Goal: Register for event/course

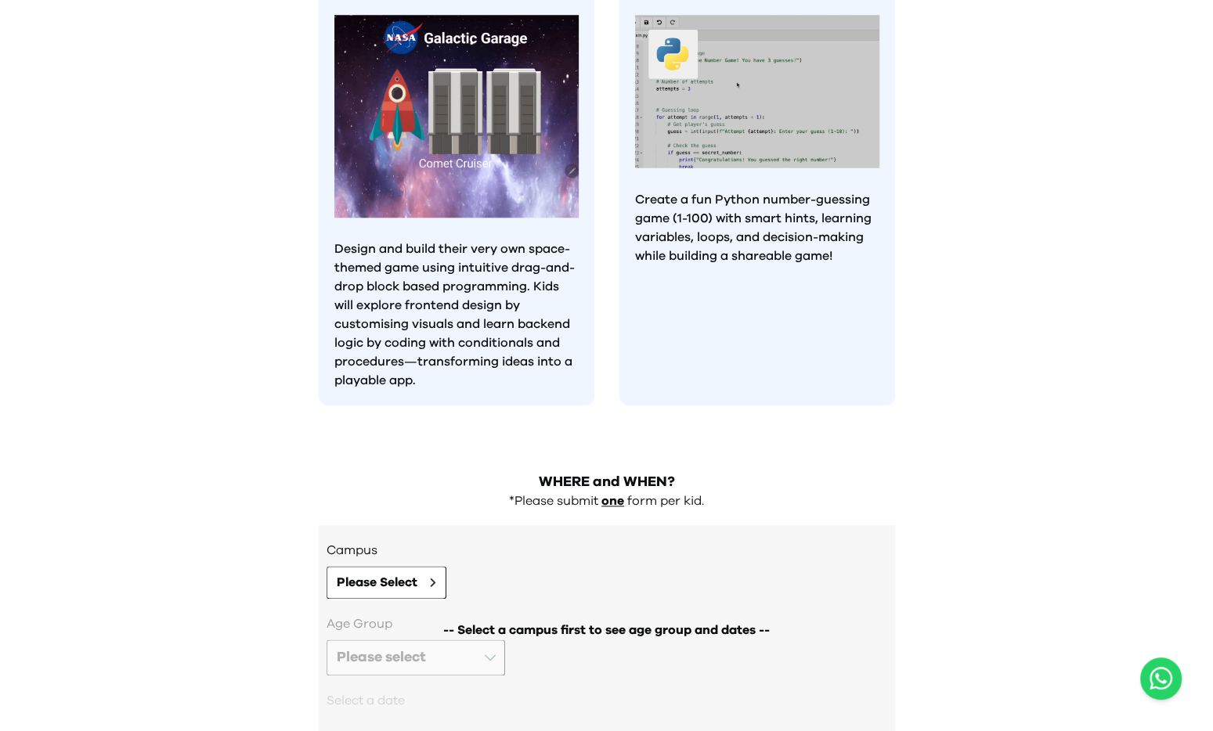
scroll to position [1332, 0]
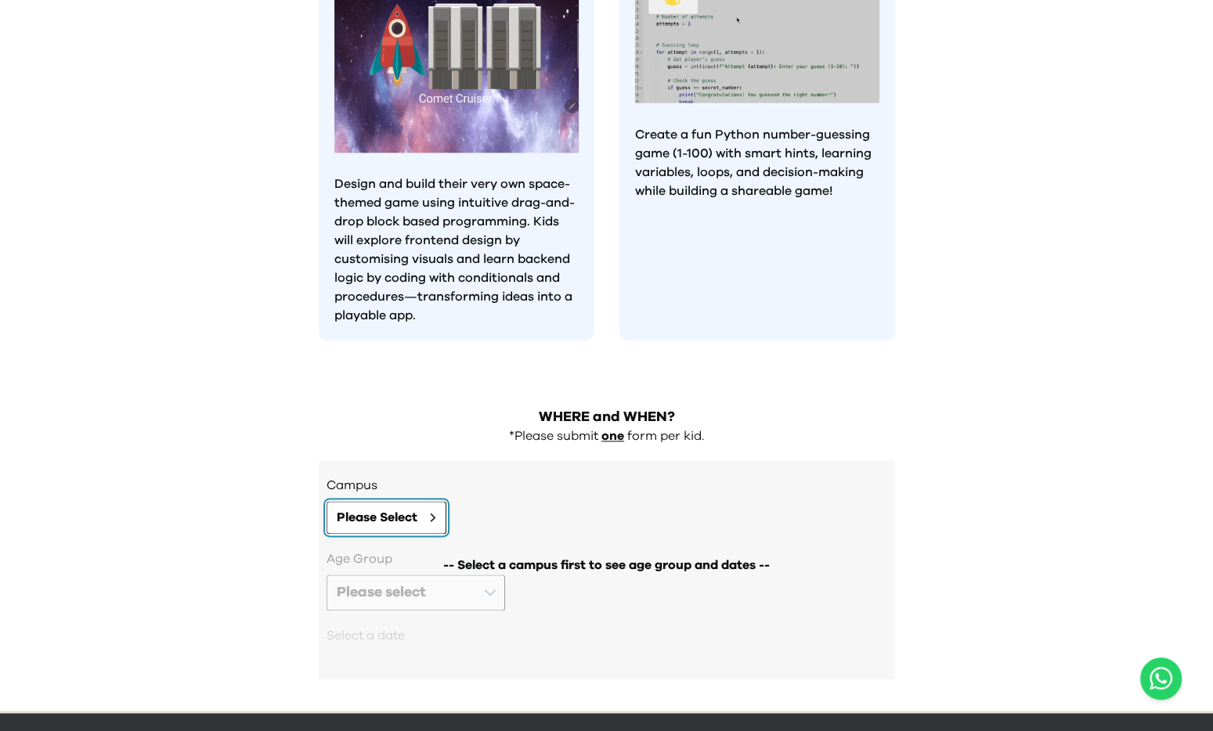
click at [372, 508] on span "Please Select" at bounding box center [377, 517] width 81 height 19
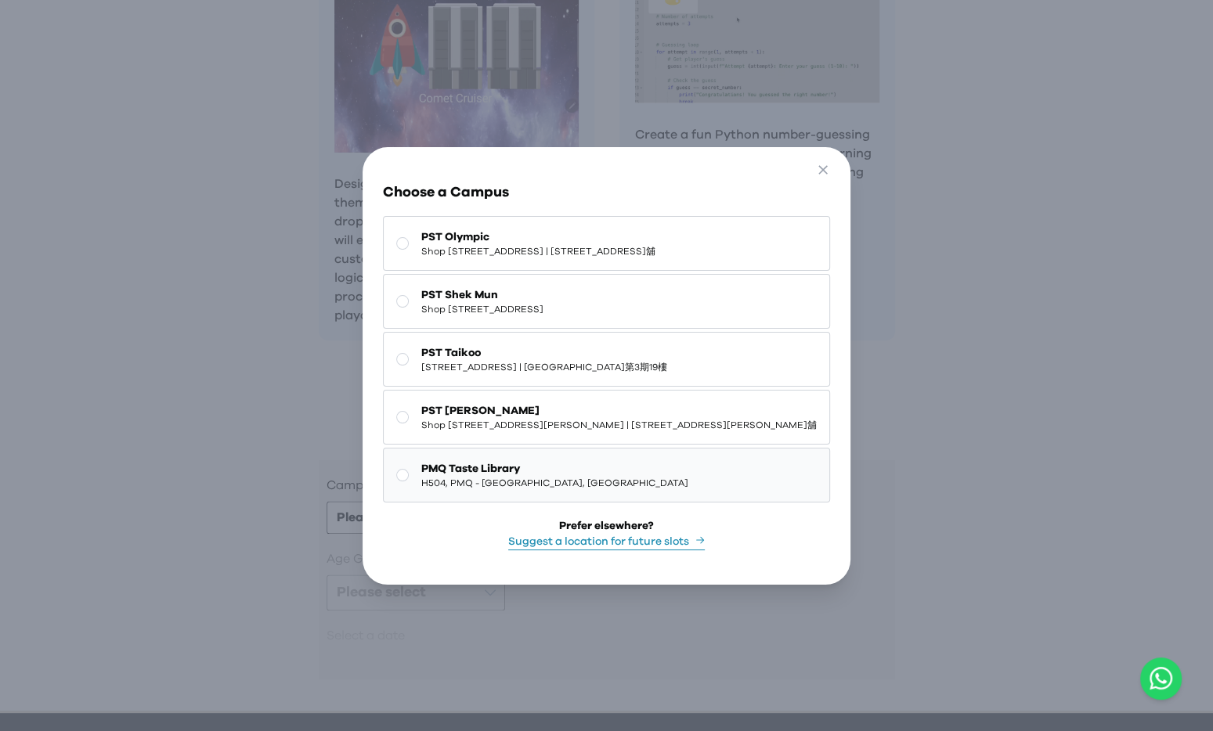
click at [547, 477] on span "PMQ Taste Library" at bounding box center [554, 469] width 267 height 16
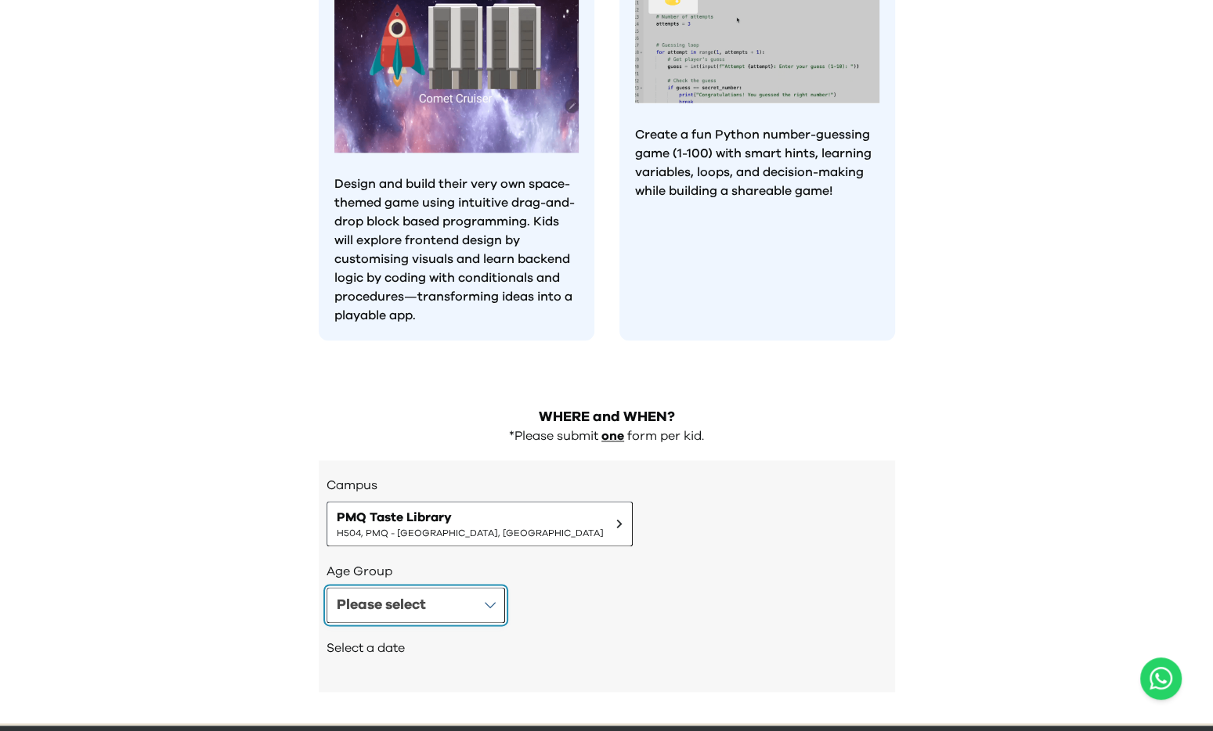
click at [453, 587] on button "Please select" at bounding box center [416, 605] width 179 height 36
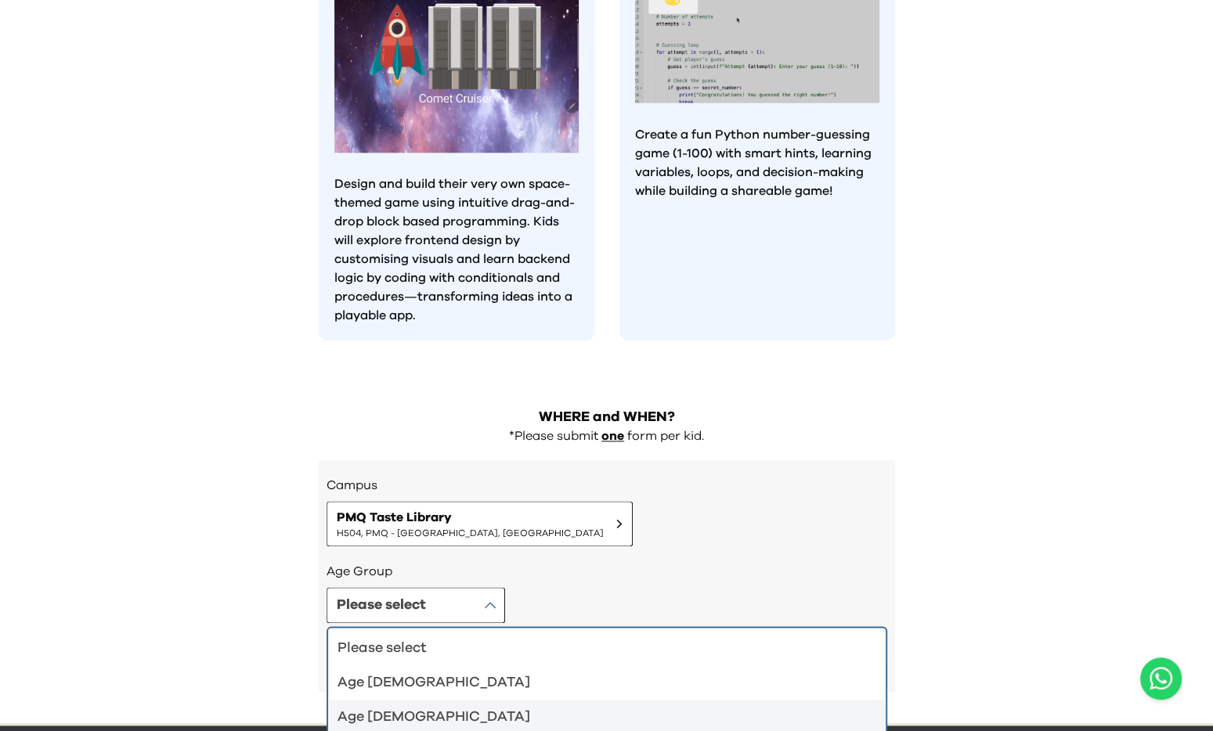
click at [432, 706] on div "Age 6-7" at bounding box center [598, 717] width 520 height 22
